Goal: Book appointment/travel/reservation

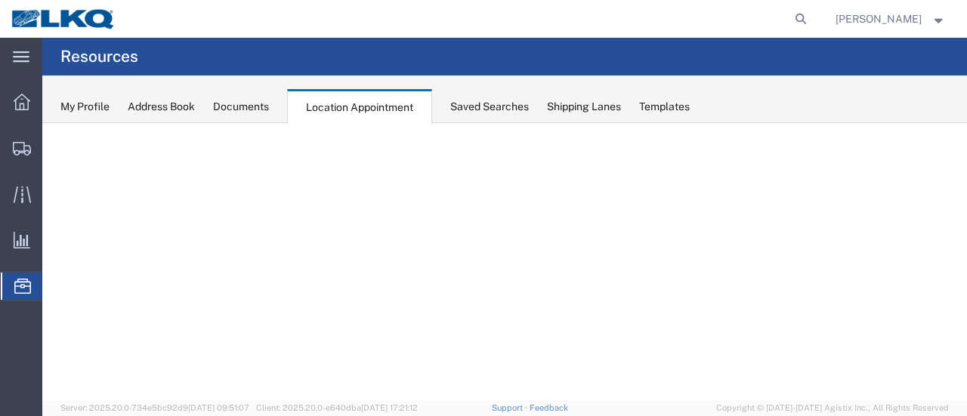
select select "28716"
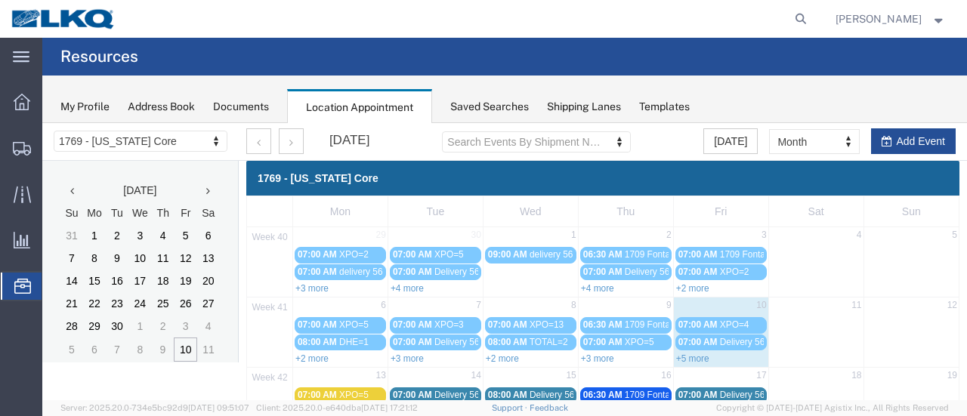
scroll to position [97, 0]
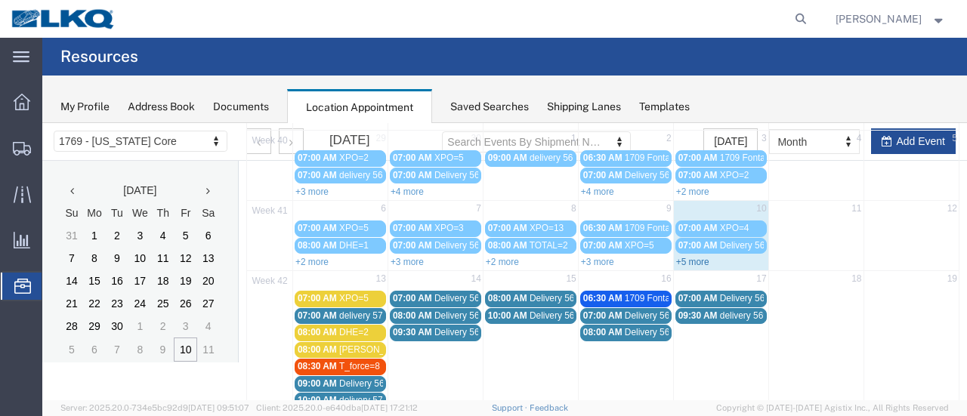
click at [686, 260] on link "+5 more" at bounding box center [692, 262] width 33 height 11
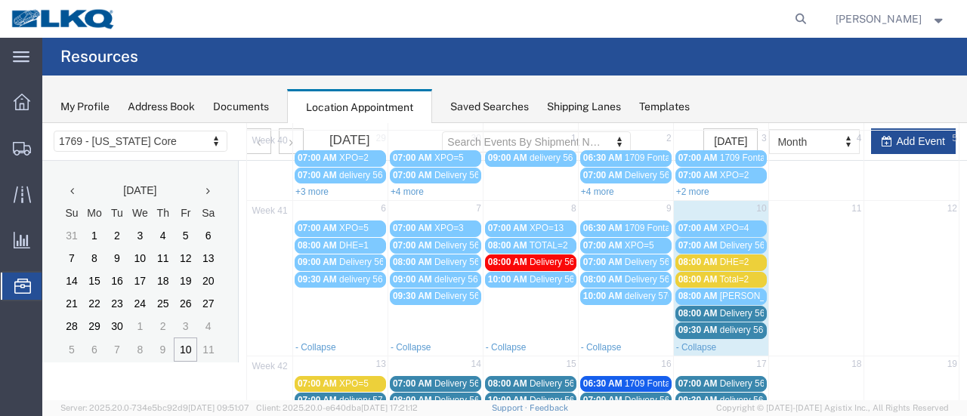
click at [692, 261] on span "08:00 AM" at bounding box center [697, 262] width 39 height 11
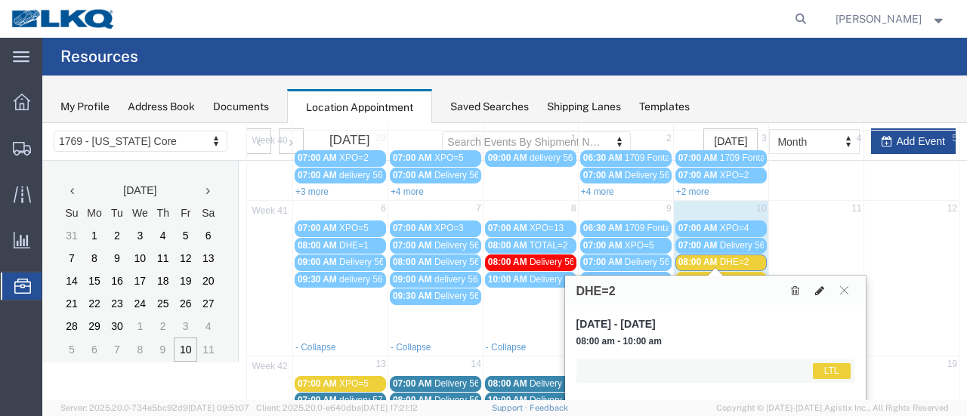
click at [815, 291] on icon at bounding box center [819, 290] width 9 height 11
select select "1"
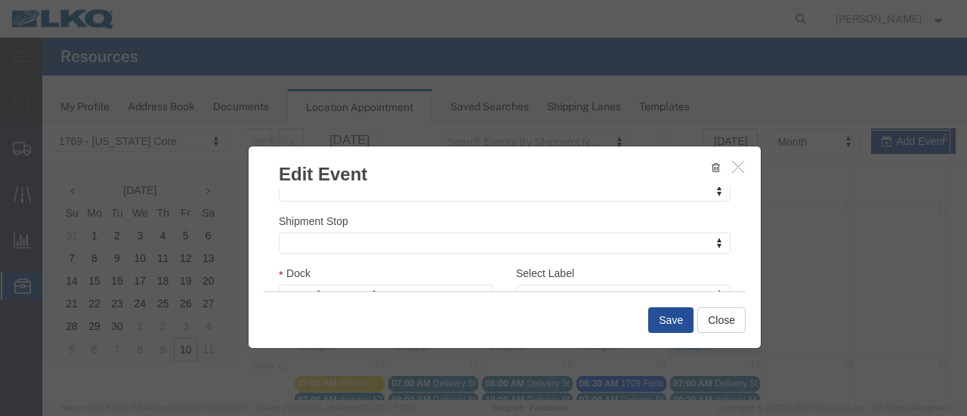
scroll to position [227, 0]
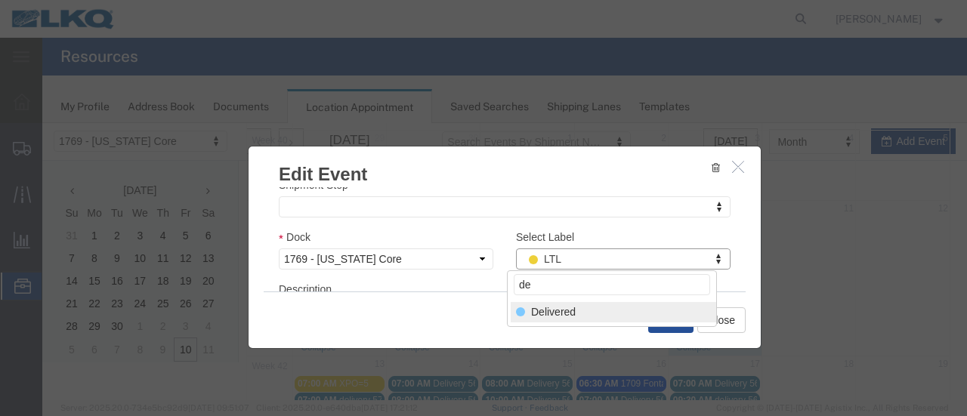
type input "de"
select select "40"
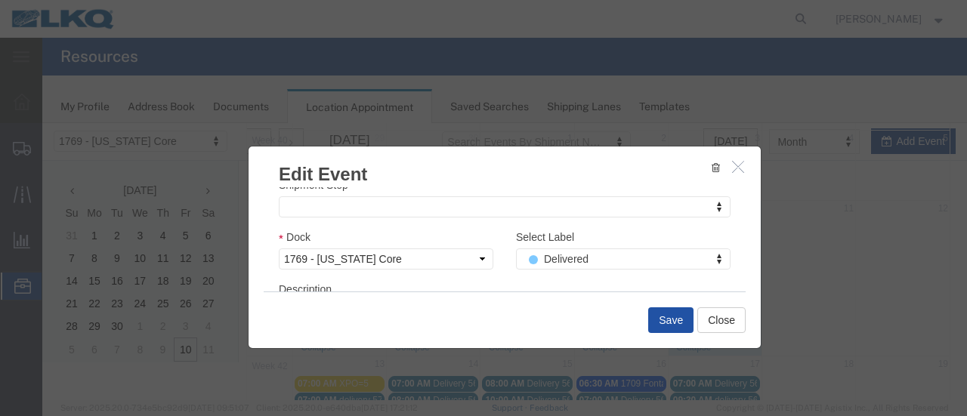
click at [671, 317] on button "Save" at bounding box center [670, 320] width 45 height 26
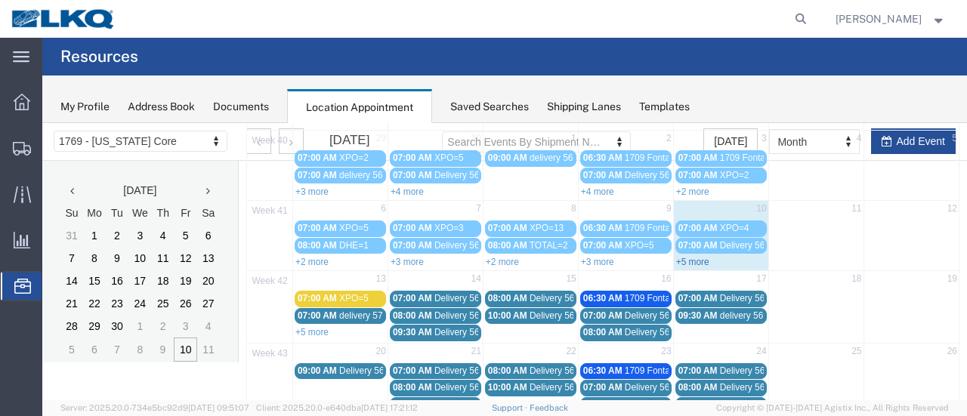
click at [698, 257] on link "+5 more" at bounding box center [692, 262] width 33 height 11
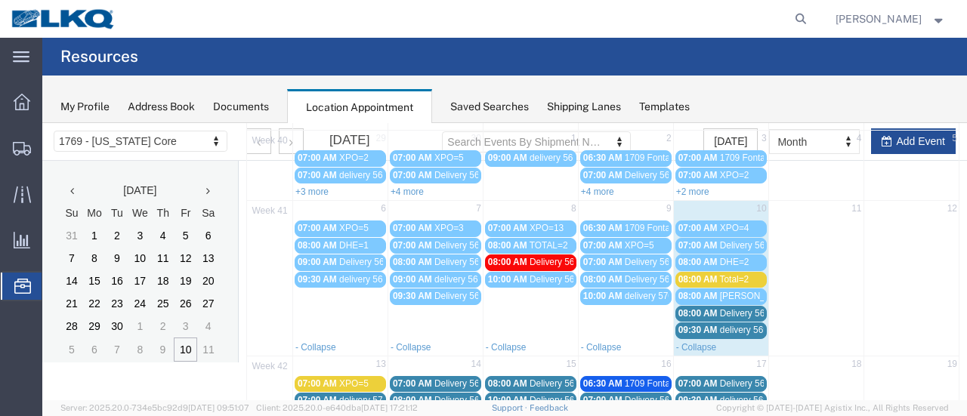
click at [705, 275] on span "08:00 AM" at bounding box center [697, 279] width 39 height 11
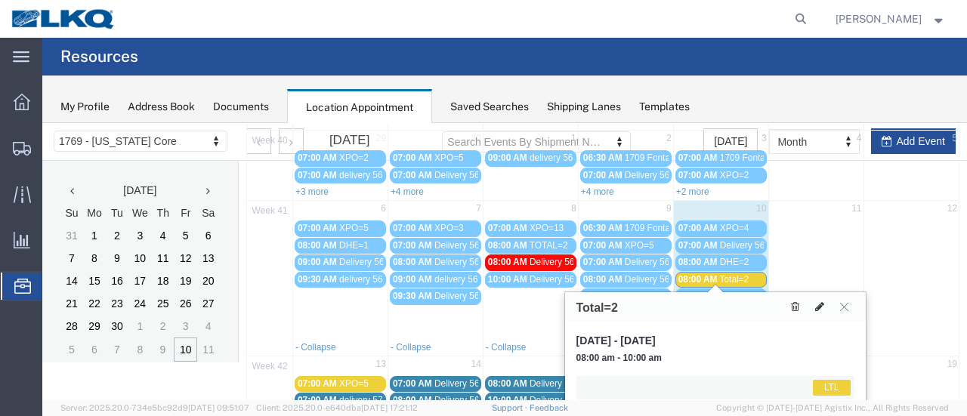
click at [817, 306] on icon at bounding box center [819, 306] width 9 height 11
select select "1"
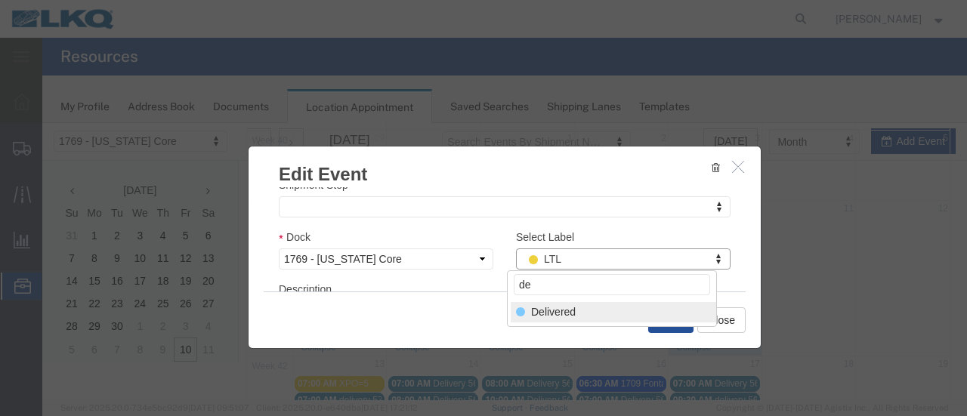
type input "de"
select select "40"
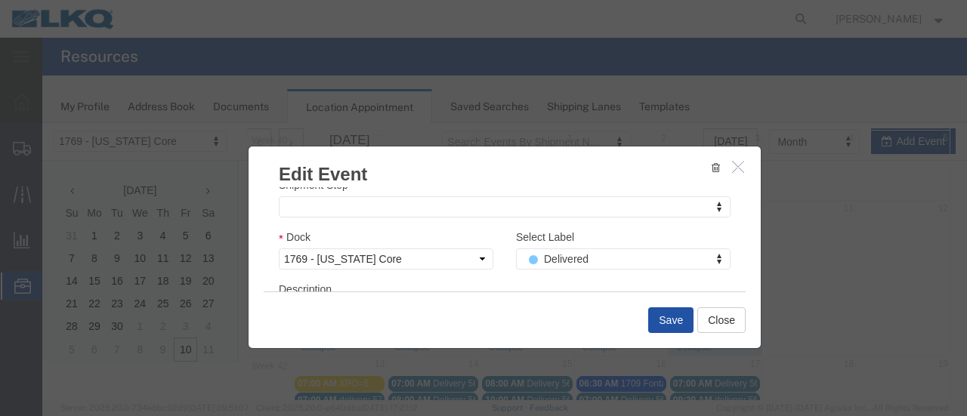
click at [658, 320] on button "Save" at bounding box center [670, 320] width 45 height 26
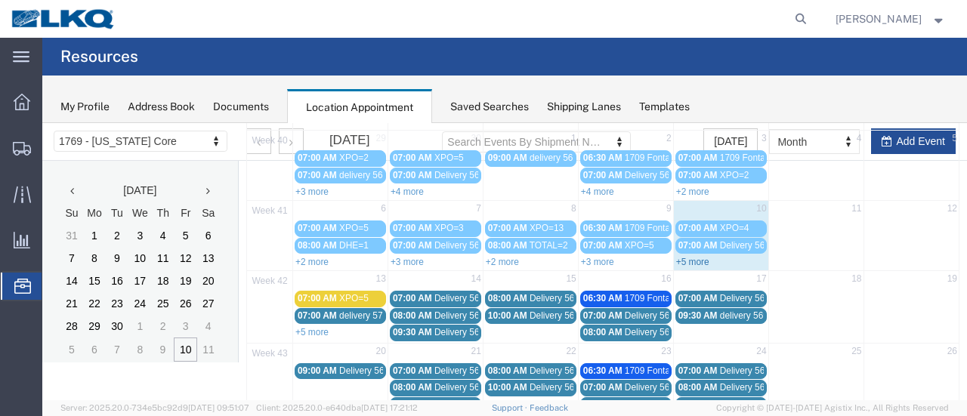
click at [688, 258] on link "+5 more" at bounding box center [692, 262] width 33 height 11
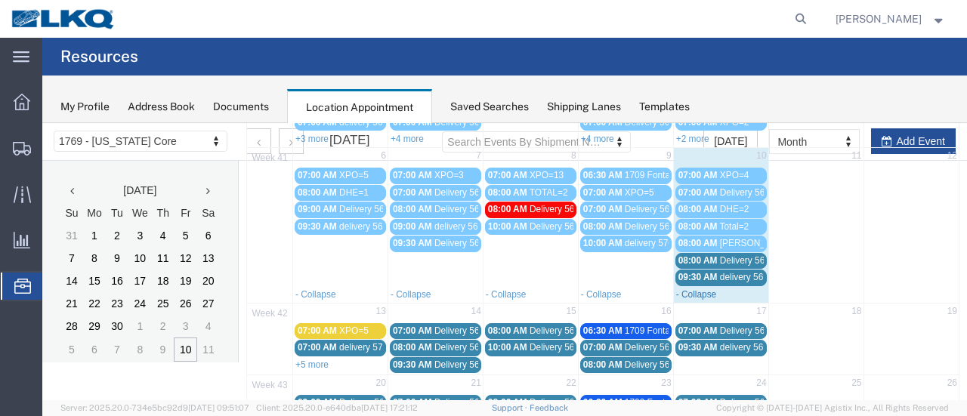
scroll to position [172, 0]
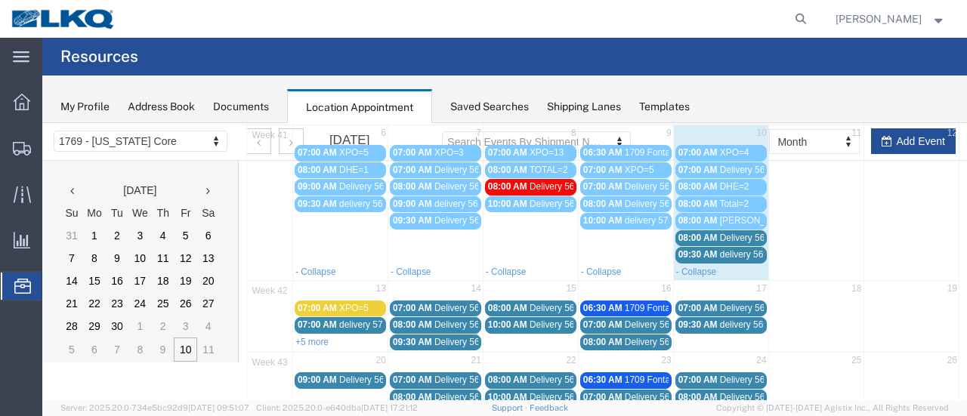
click at [695, 251] on span "09:30 AM" at bounding box center [697, 254] width 39 height 11
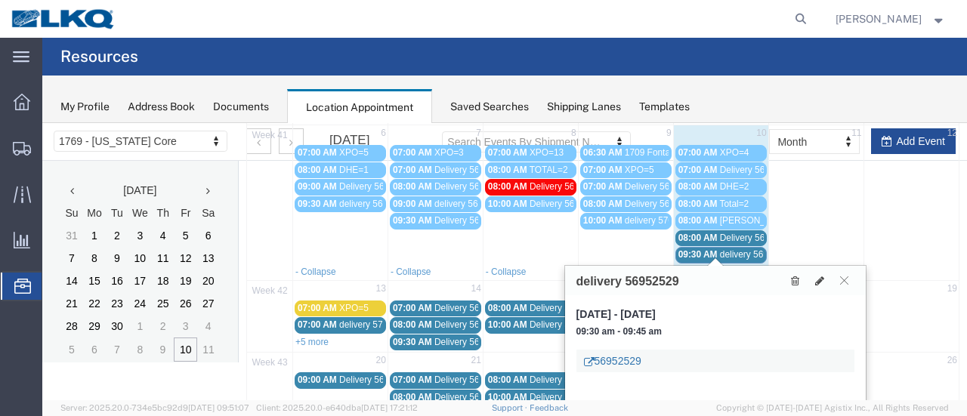
click at [624, 362] on link "56952529" at bounding box center [612, 360] width 57 height 15
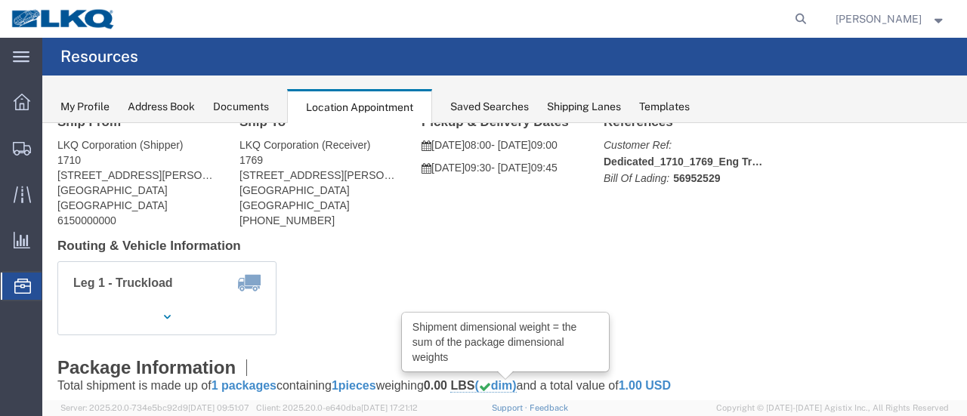
scroll to position [0, 0]
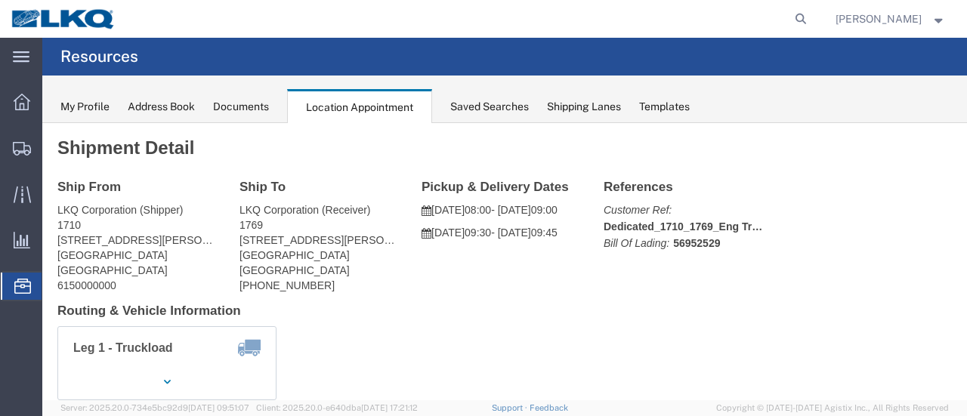
click at [239, 106] on div "Documents" at bounding box center [241, 107] width 56 height 16
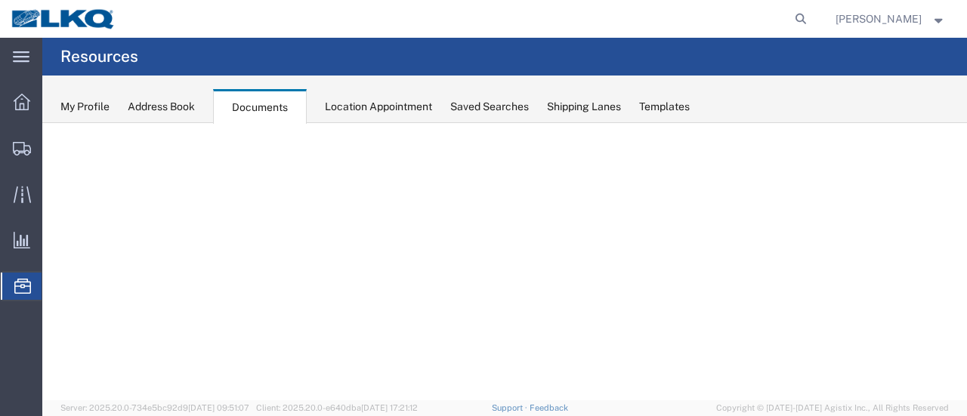
click at [371, 106] on div "Location Appointment" at bounding box center [378, 107] width 107 height 16
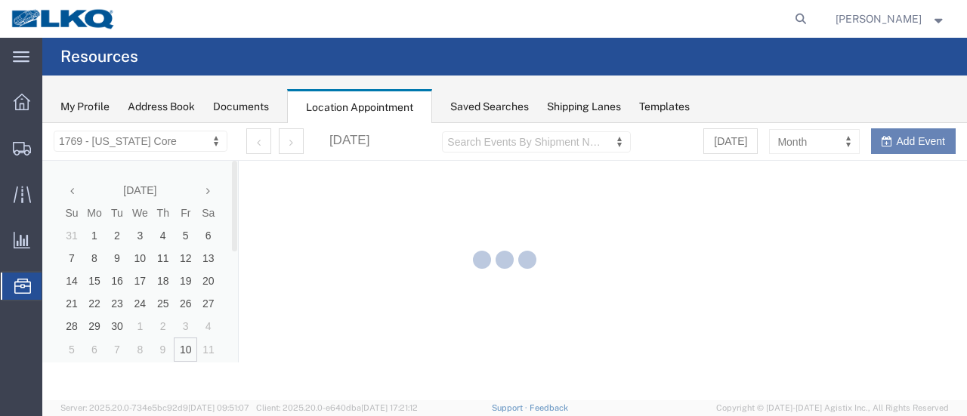
select select "28716"
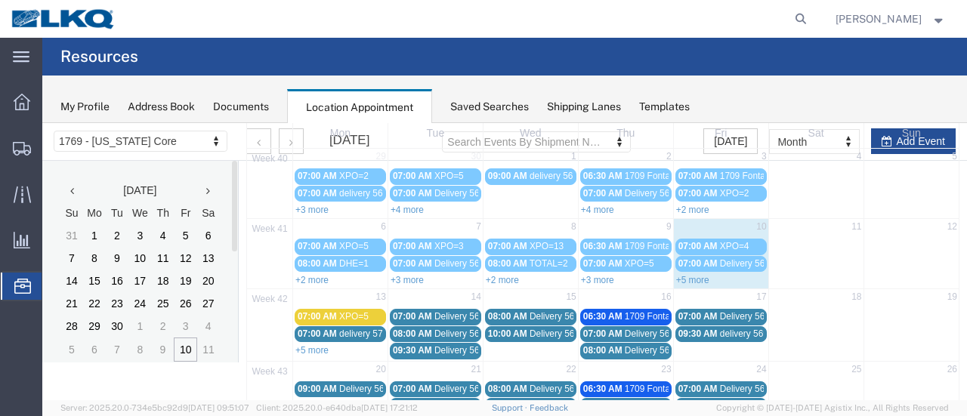
scroll to position [151, 0]
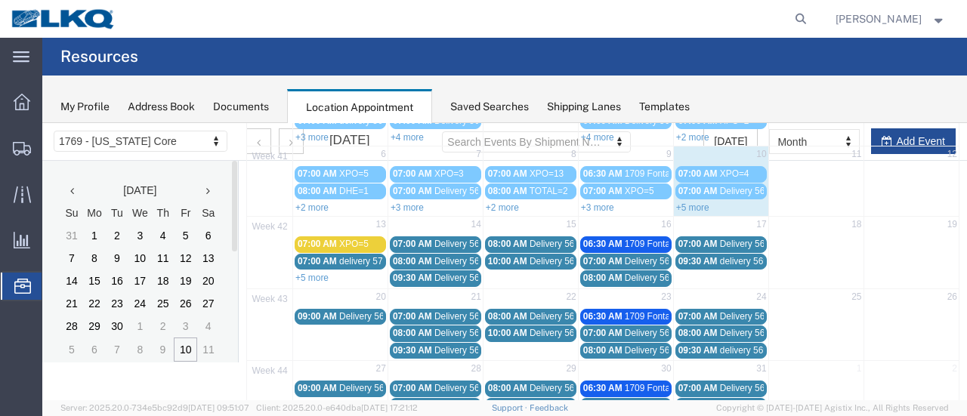
click at [686, 202] on link "+5 more" at bounding box center [692, 207] width 33 height 11
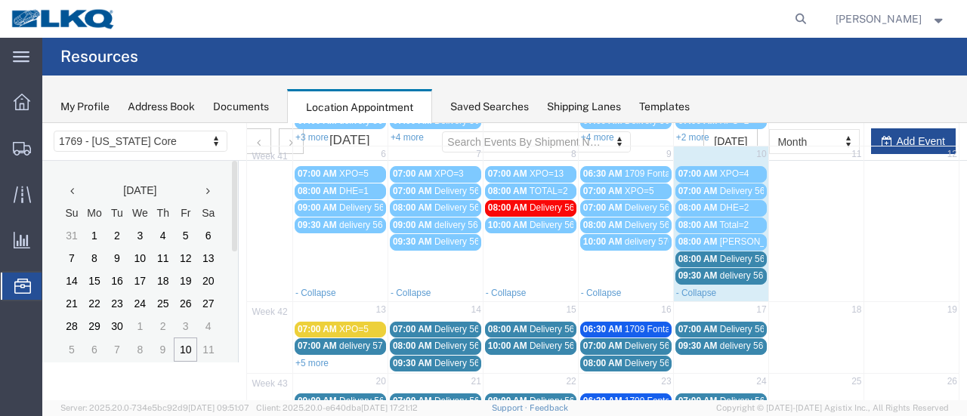
click at [699, 271] on span "09:30 AM" at bounding box center [697, 275] width 39 height 11
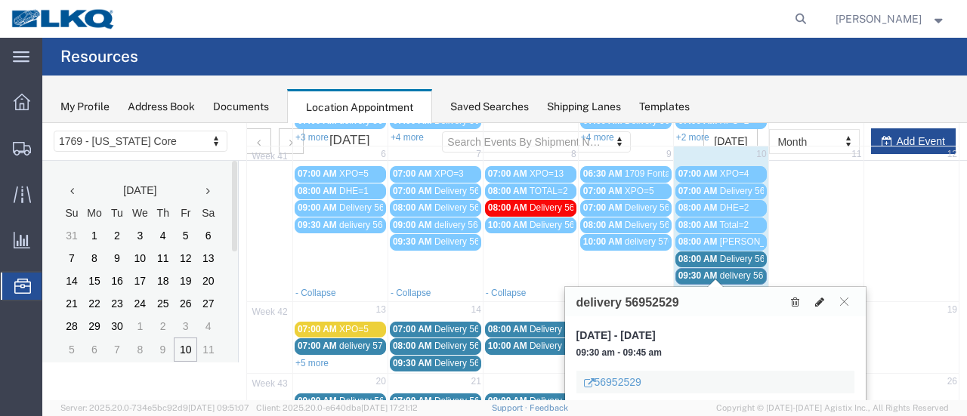
click at [819, 301] on icon at bounding box center [819, 302] width 9 height 11
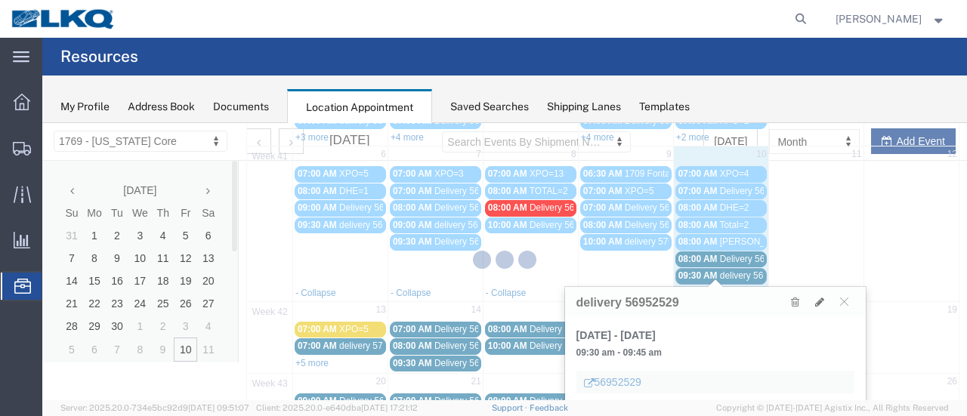
select select "1"
select select
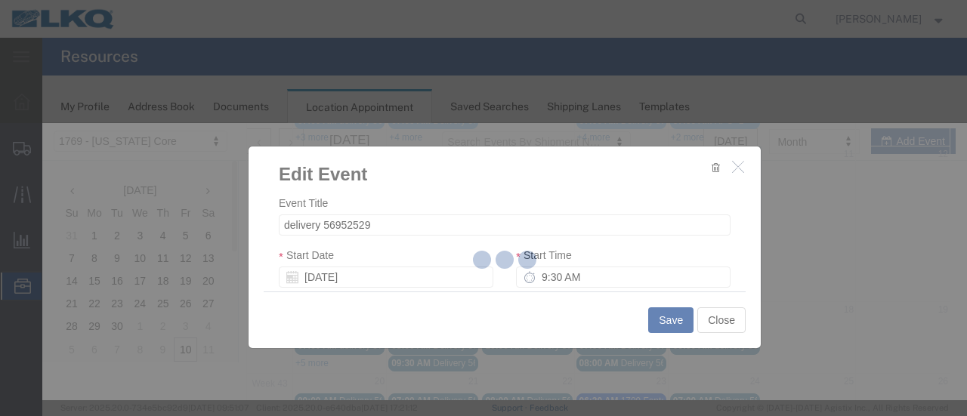
select select
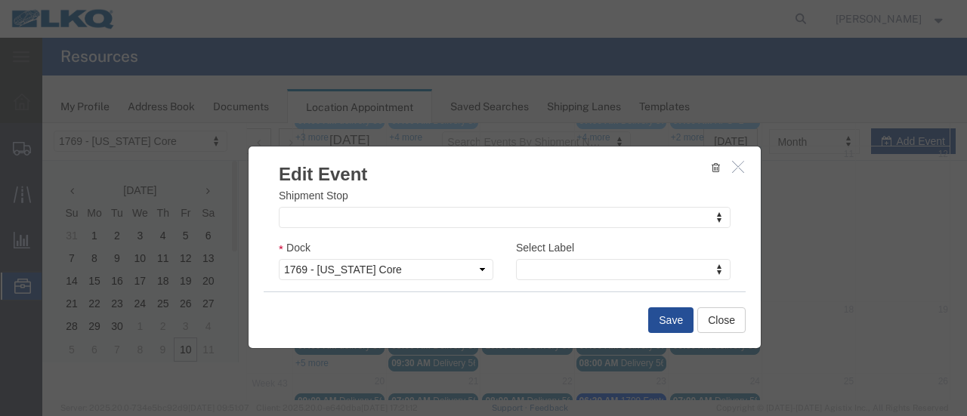
scroll to position [248, 0]
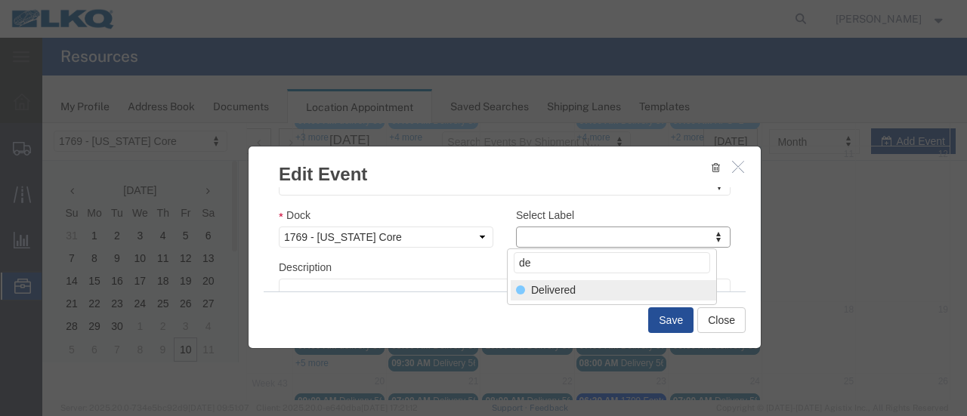
type input "de"
select select "40"
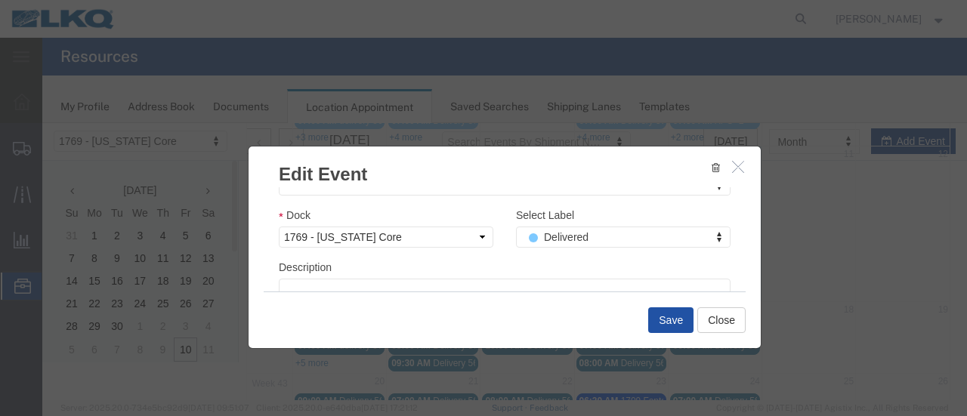
click at [667, 324] on button "Save" at bounding box center [670, 320] width 45 height 26
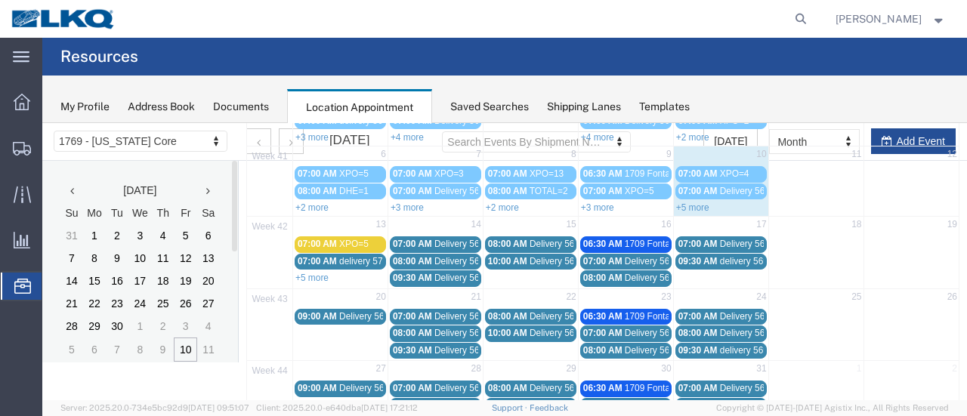
scroll to position [97, 0]
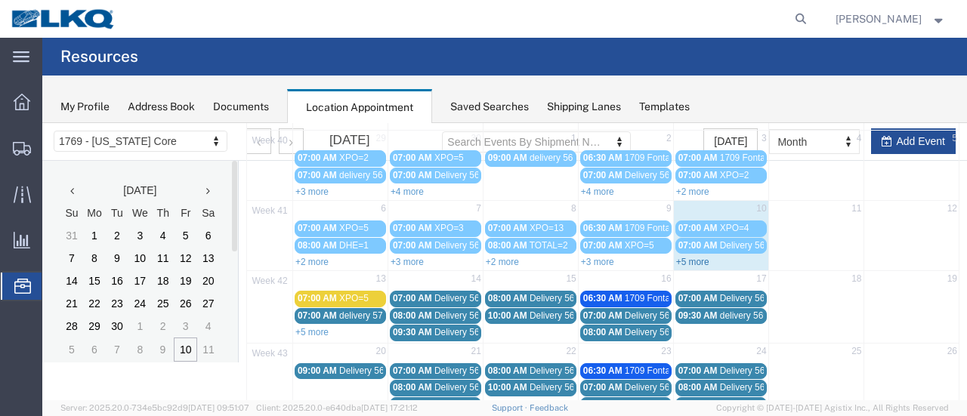
click at [680, 259] on link "+5 more" at bounding box center [692, 262] width 33 height 11
